Goal: Task Accomplishment & Management: Use online tool/utility

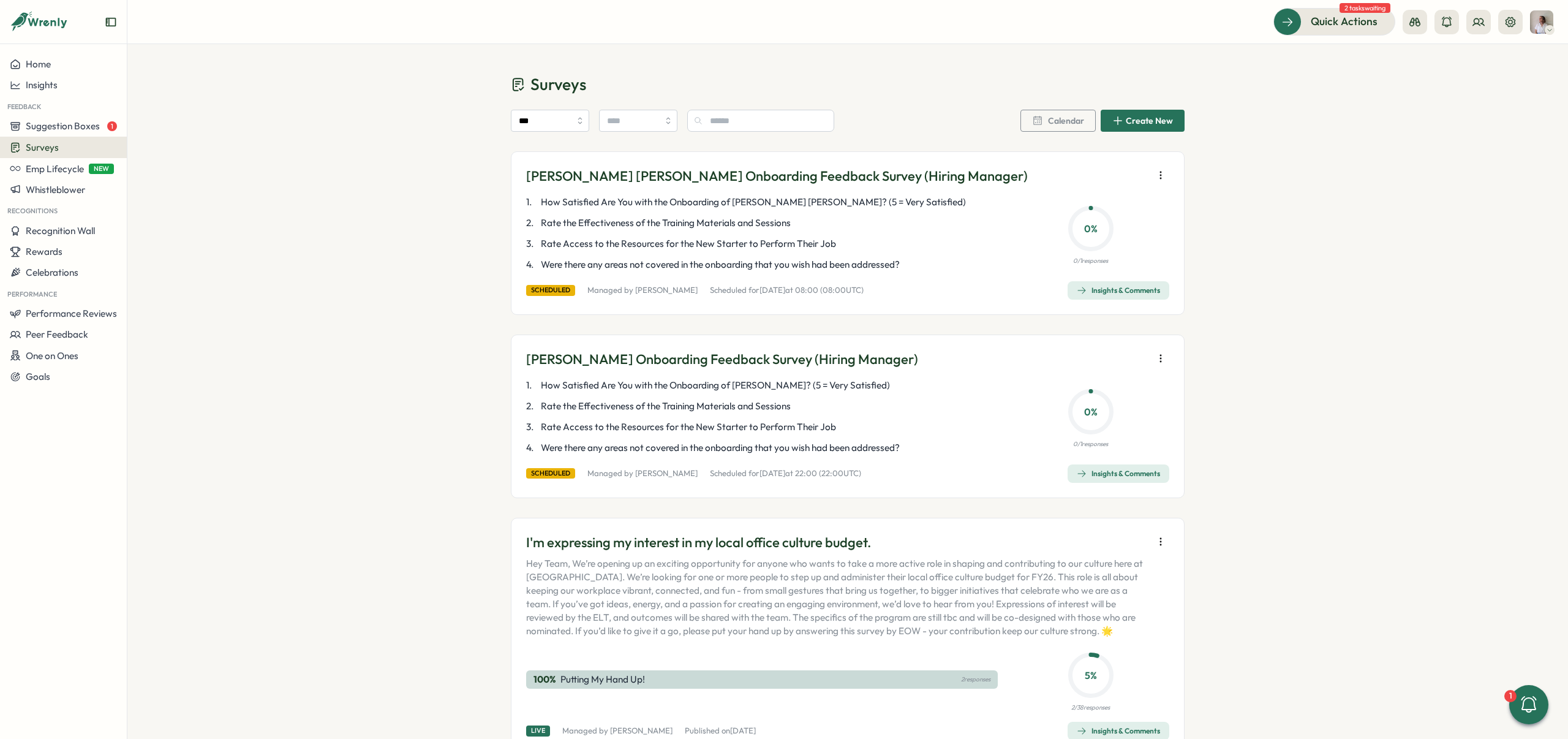
click at [56, 141] on span "Surveys" at bounding box center [42, 147] width 33 height 12
click at [135, 126] on div "Insights" at bounding box center [175, 123] width 91 height 13
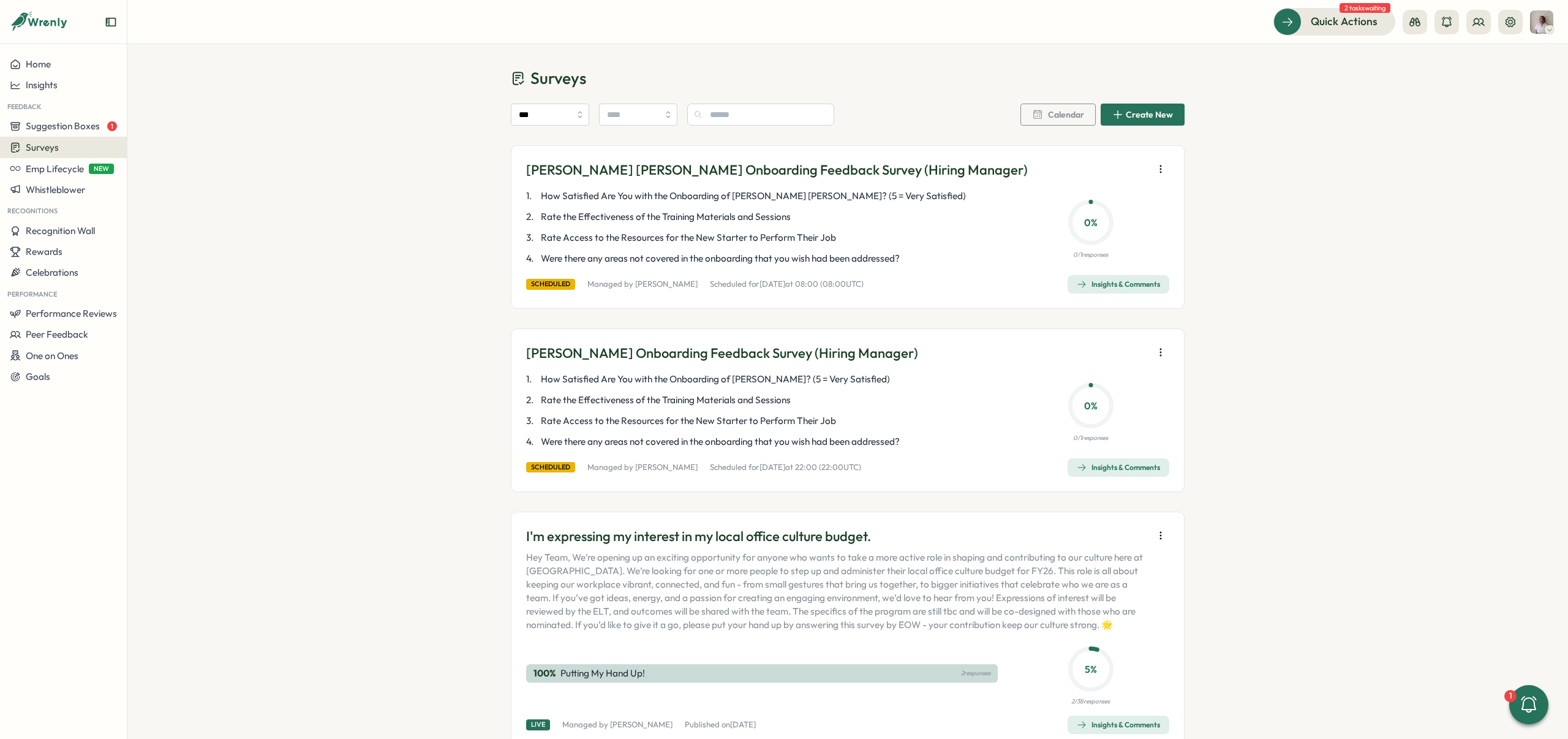
scroll to position [120, 0]
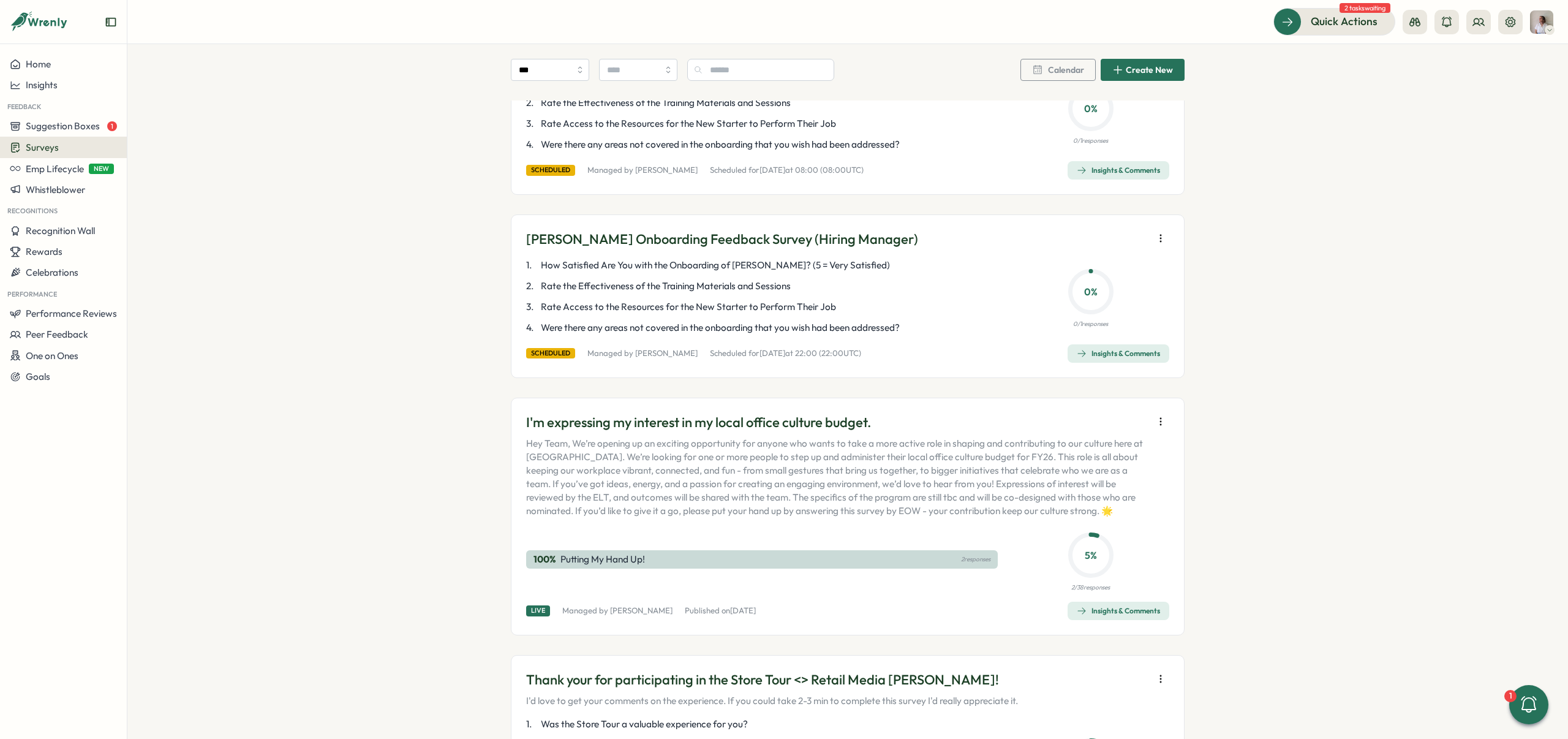
click at [1156, 422] on icon "button" at bounding box center [1161, 421] width 13 height 13
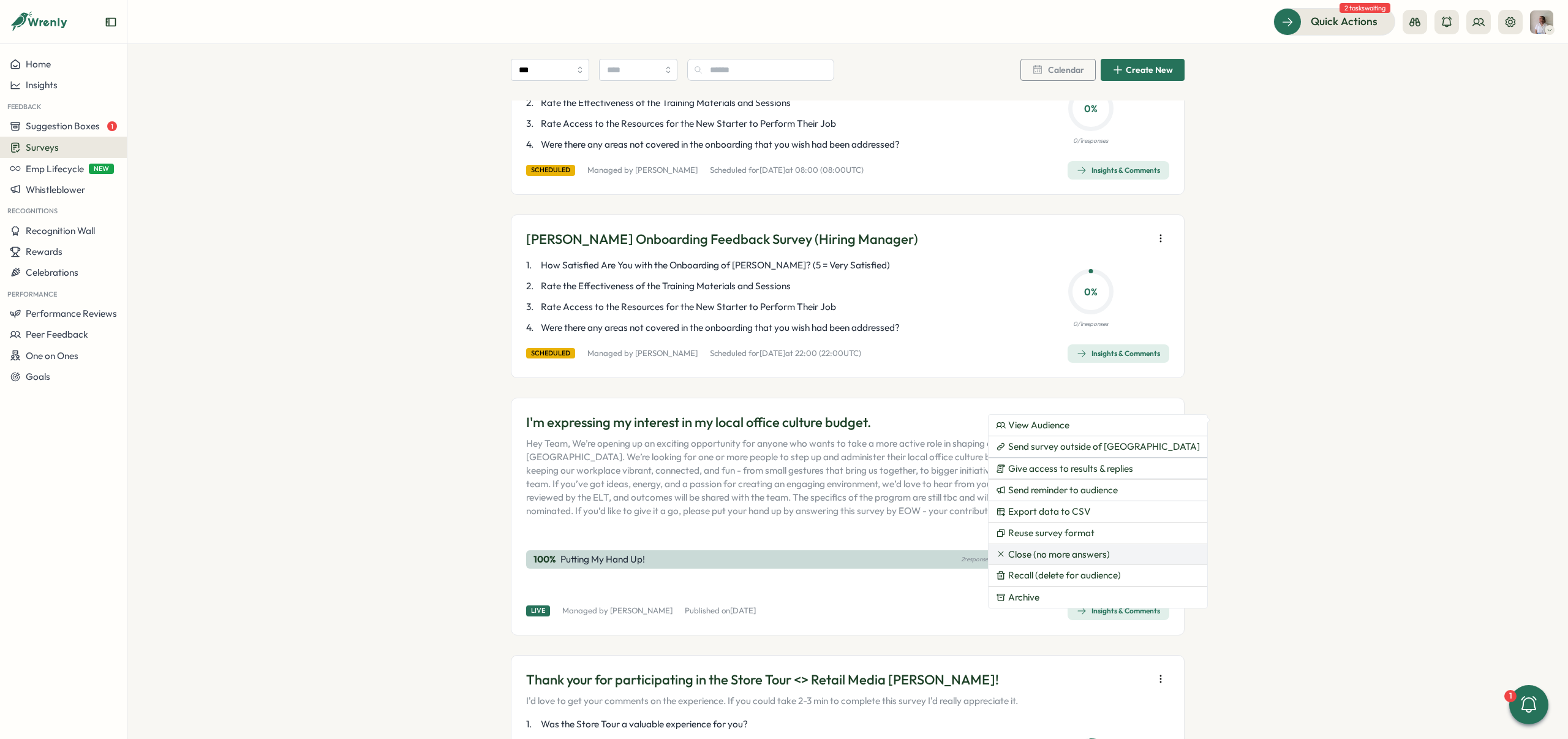
click at [1064, 554] on span "Close (no more answers)" at bounding box center [1059, 554] width 102 height 11
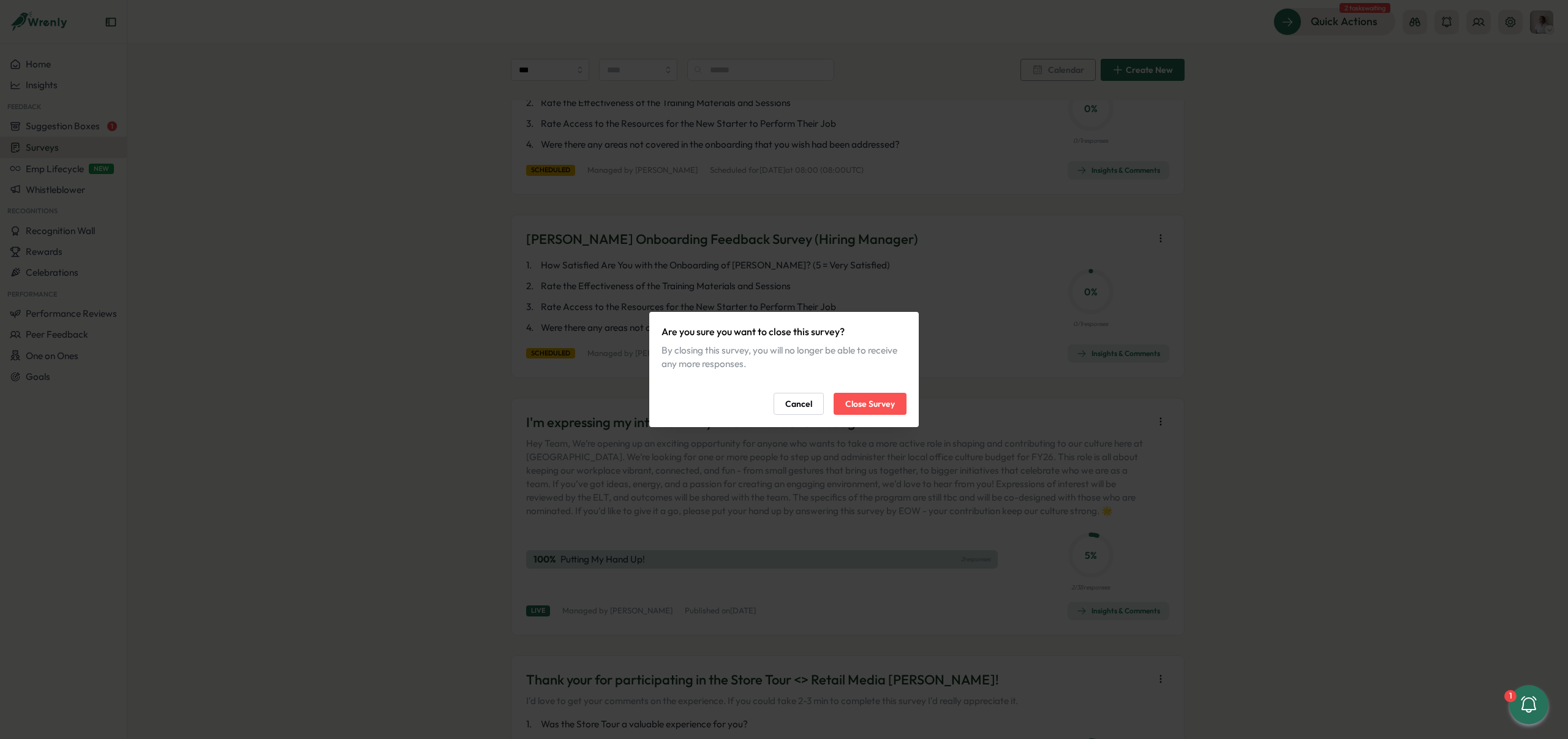
click at [890, 406] on span "Close Survey" at bounding box center [869, 403] width 49 height 21
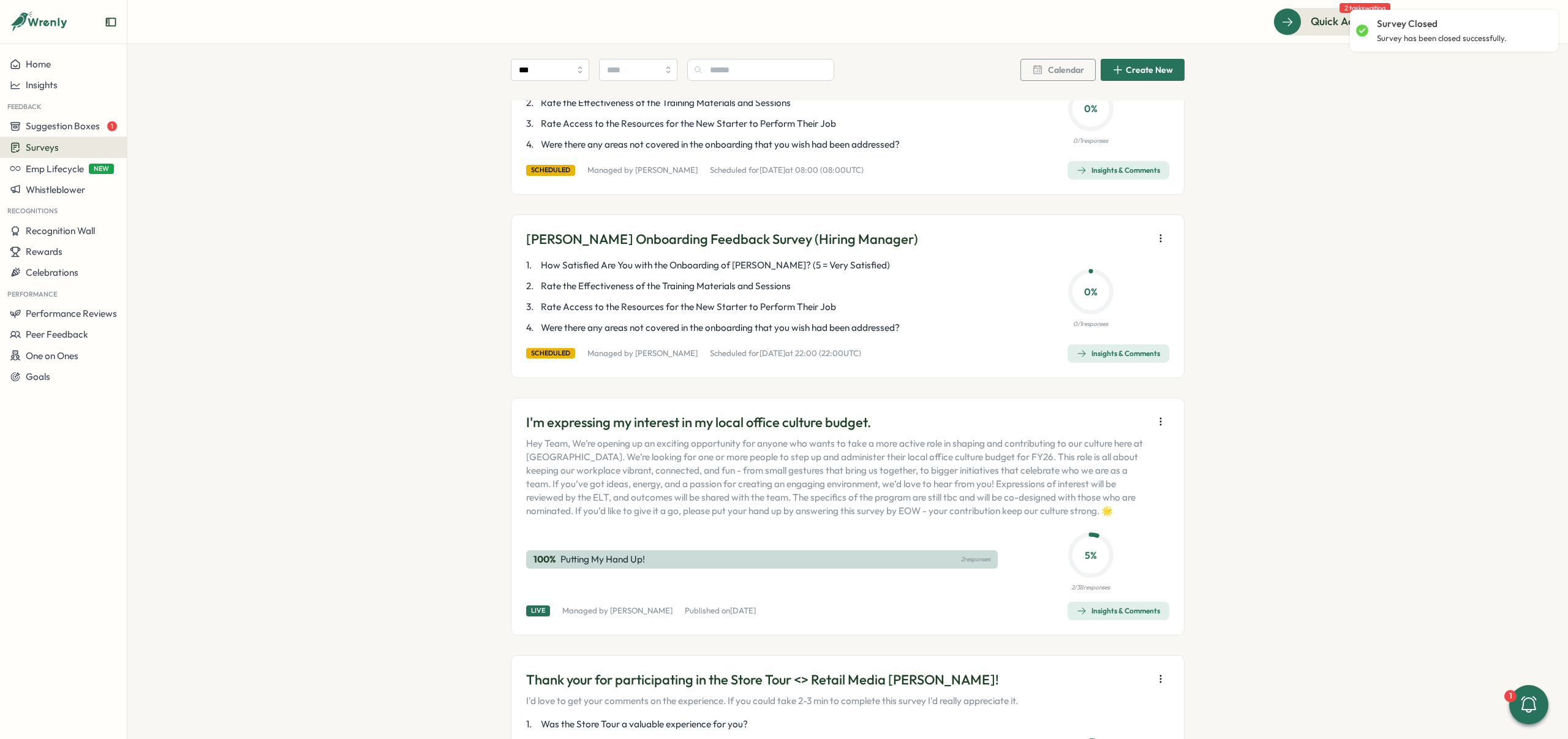
click at [1142, 609] on div "Insights & Comments" at bounding box center [1118, 610] width 83 height 10
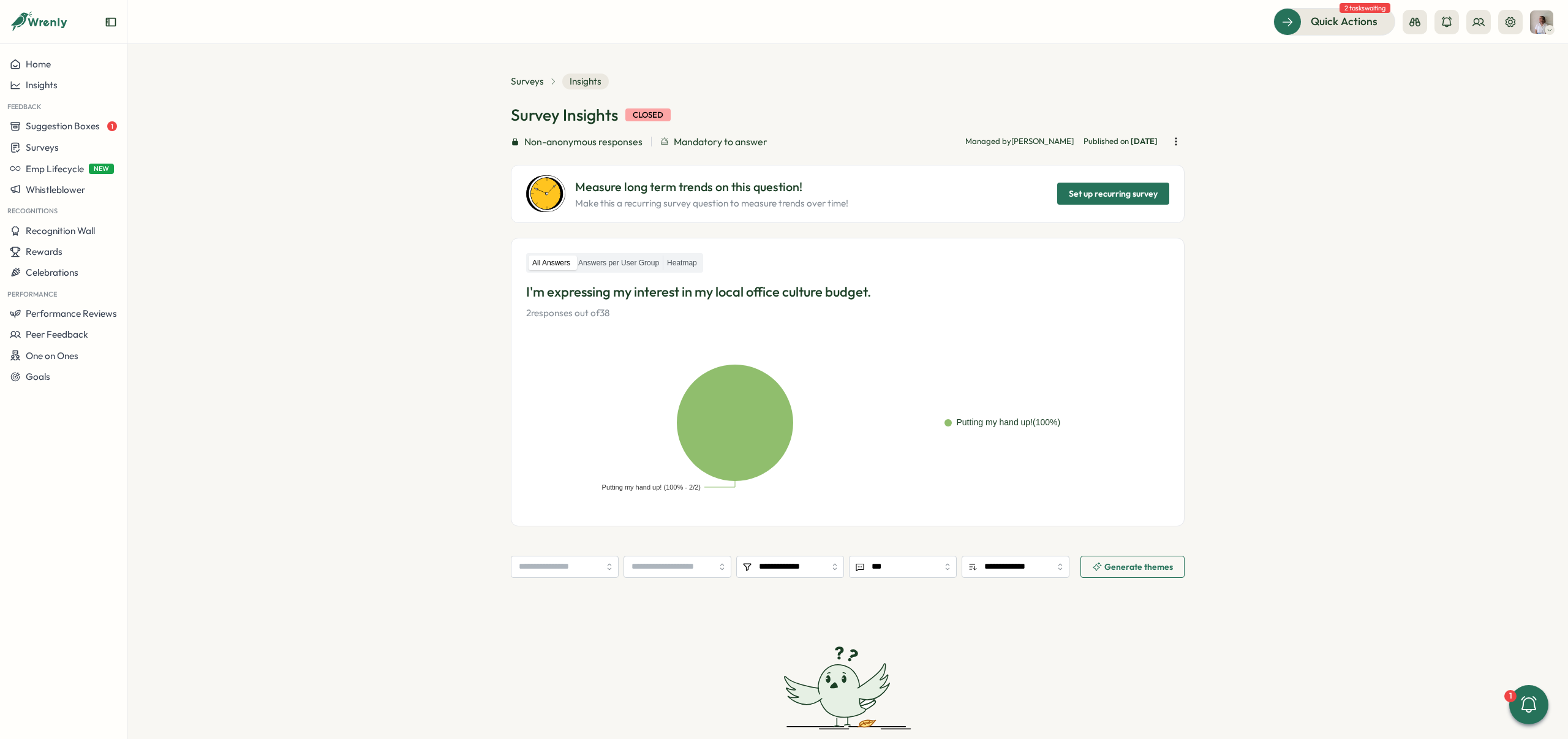
click at [1182, 142] on section "**********" at bounding box center [847, 391] width 1440 height 694
click at [1175, 142] on icon "button" at bounding box center [1176, 141] width 13 height 13
click at [1038, 184] on span "Export data to CSV" at bounding box center [1064, 188] width 82 height 11
